Goal: Leave review/rating

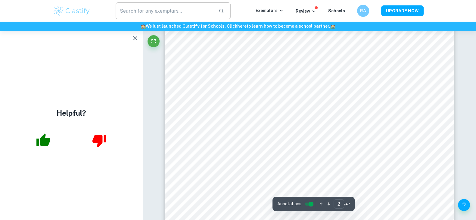
scroll to position [611, 0]
type input "3"
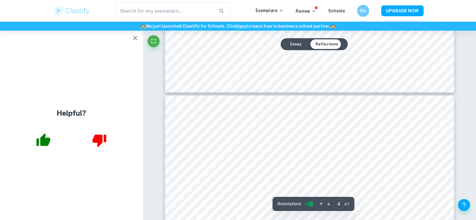
type input "5"
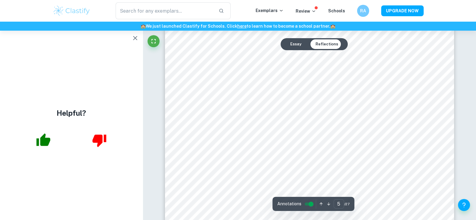
scroll to position [1807, 0]
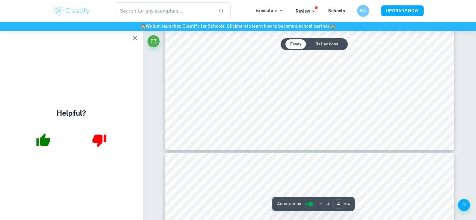
type input "5"
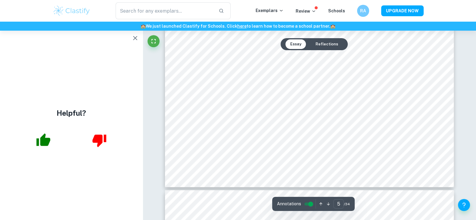
scroll to position [1995, 0]
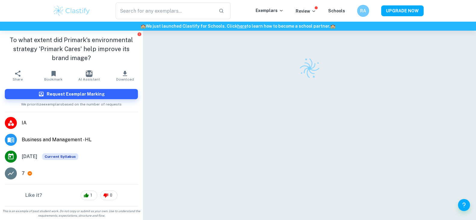
scroll to position [30, 0]
